Goal: Task Accomplishment & Management: Manage account settings

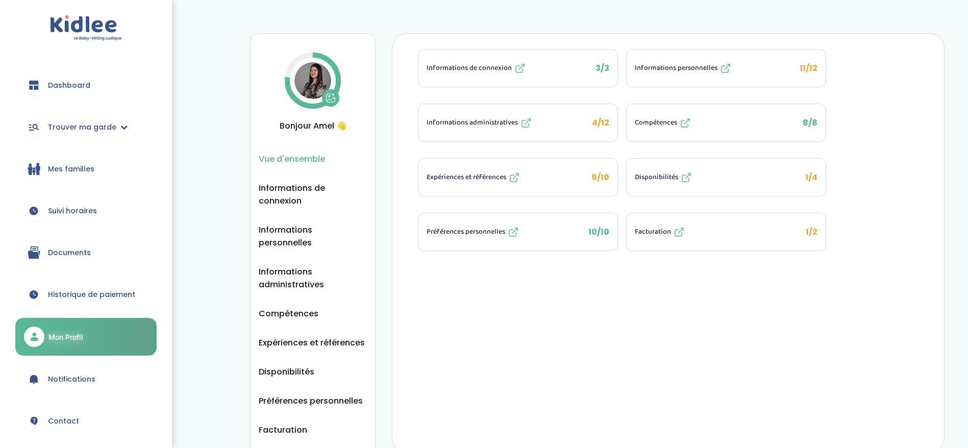
click at [666, 72] on span "Informations personnelles" at bounding box center [676, 68] width 83 height 11
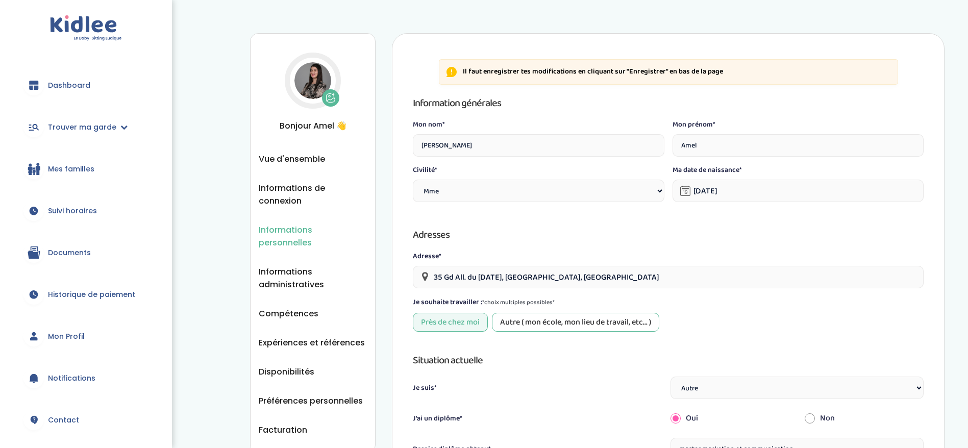
select select "1"
select select "6"
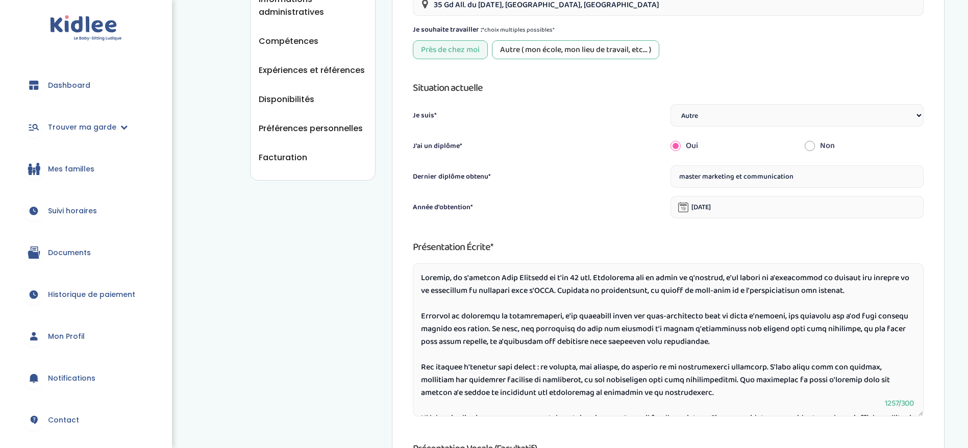
scroll to position [306, 0]
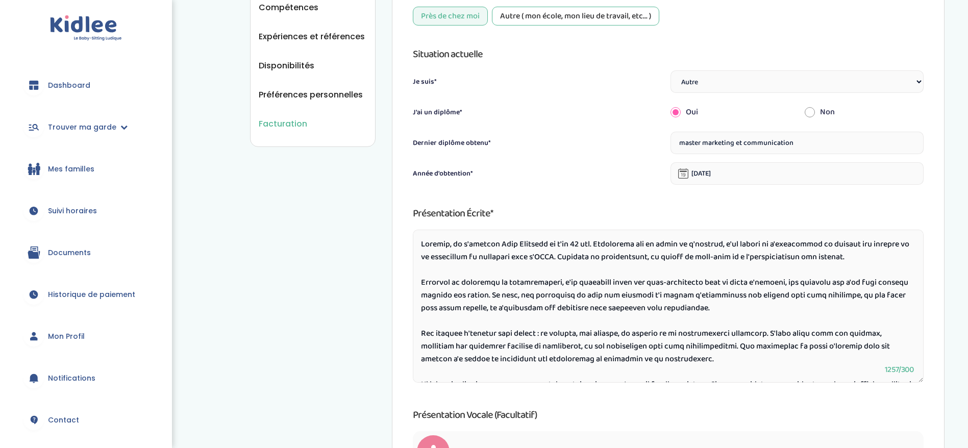
click at [275, 117] on span "Facturation" at bounding box center [283, 123] width 48 height 13
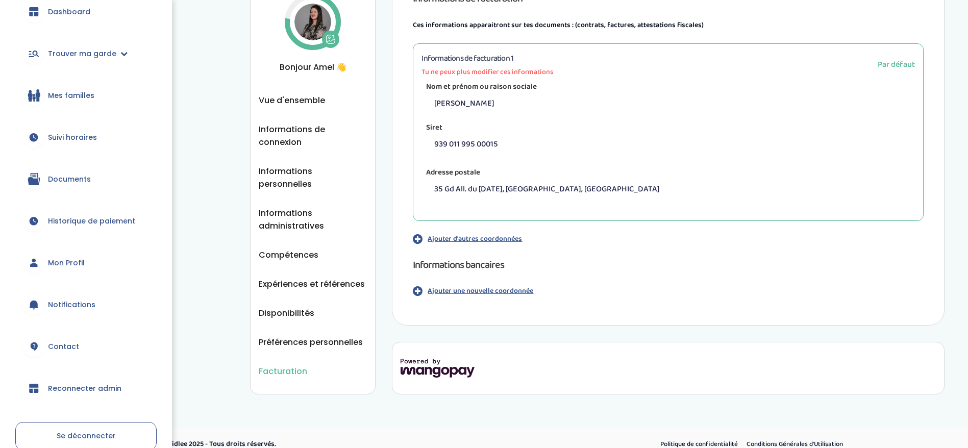
scroll to position [127, 0]
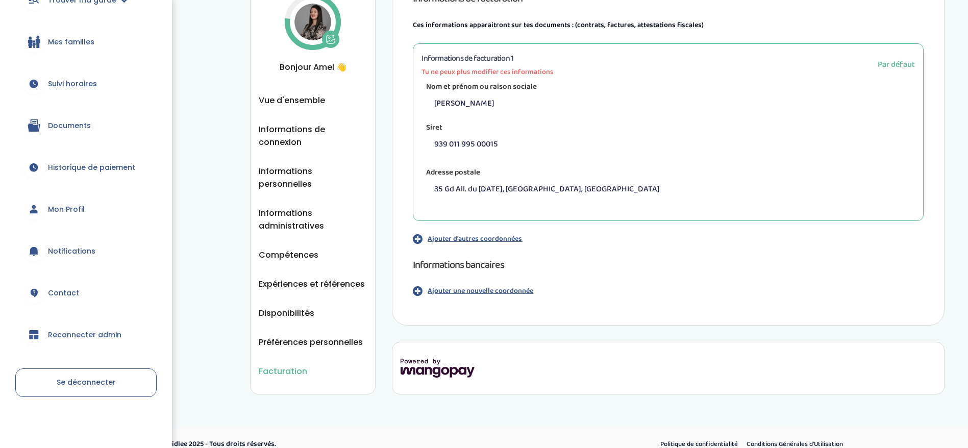
click at [89, 337] on span "Reconnecter admin" at bounding box center [84, 335] width 73 height 11
